Goal: Information Seeking & Learning: Check status

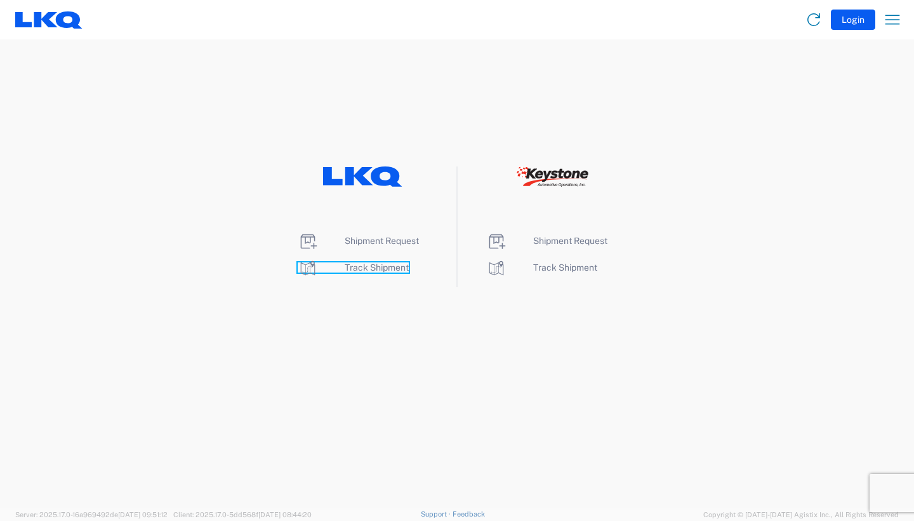
click at [380, 271] on span "Track Shipment" at bounding box center [377, 267] width 64 height 10
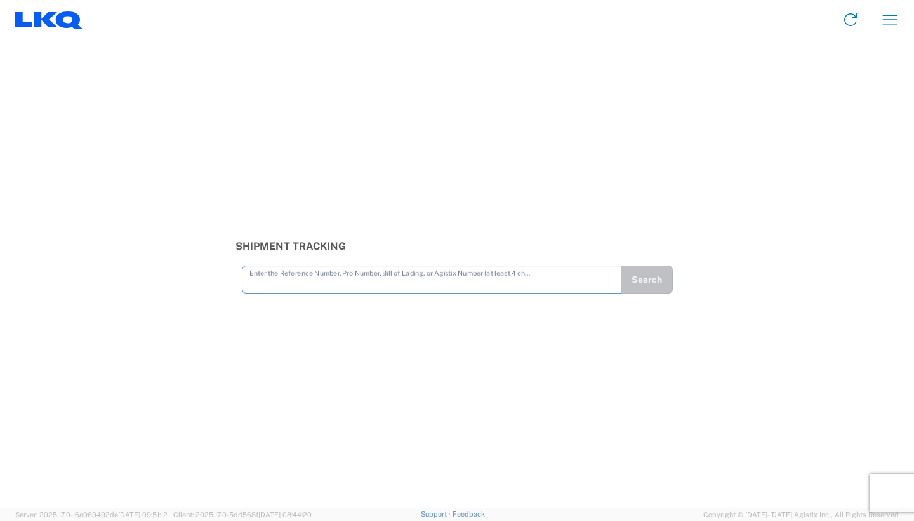
click at [296, 287] on input "text" at bounding box center [431, 278] width 365 height 22
type input "56178333"
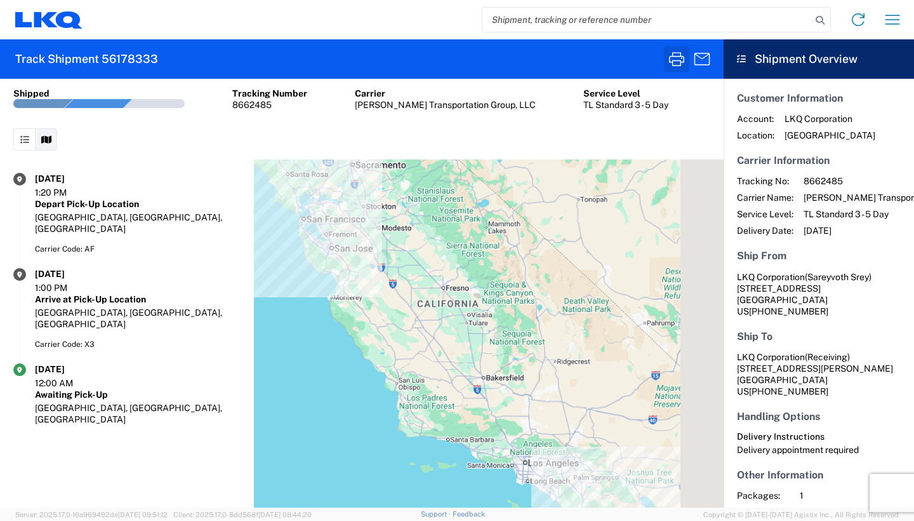
click at [672, 63] on icon "button" at bounding box center [676, 59] width 15 height 14
